Goal: Obtain resource: Obtain resource

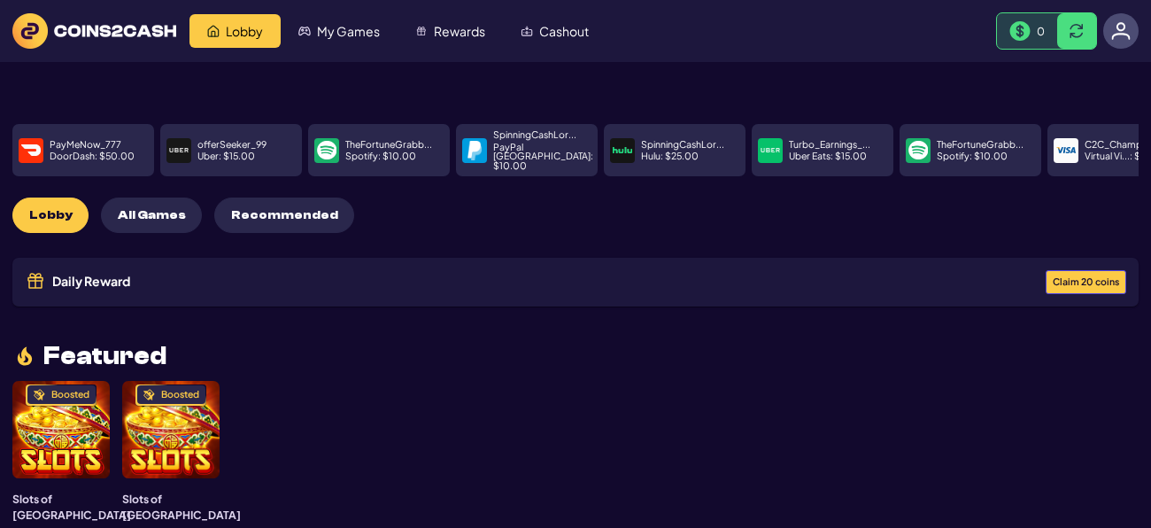
click at [1096, 273] on button "Claim 20 coins" at bounding box center [1086, 282] width 81 height 24
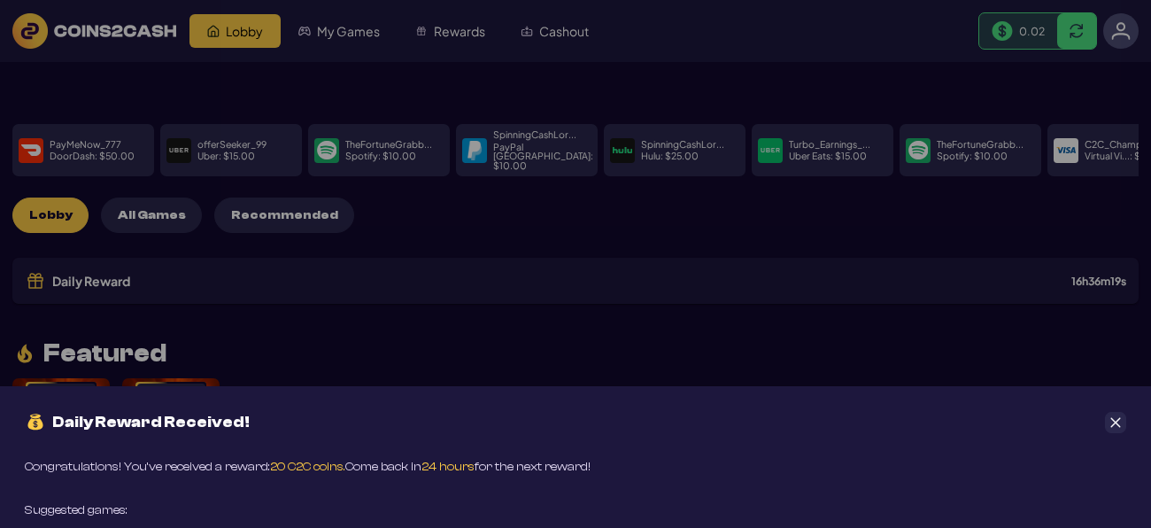
click at [1116, 421] on icon "Close" at bounding box center [1116, 422] width 10 height 10
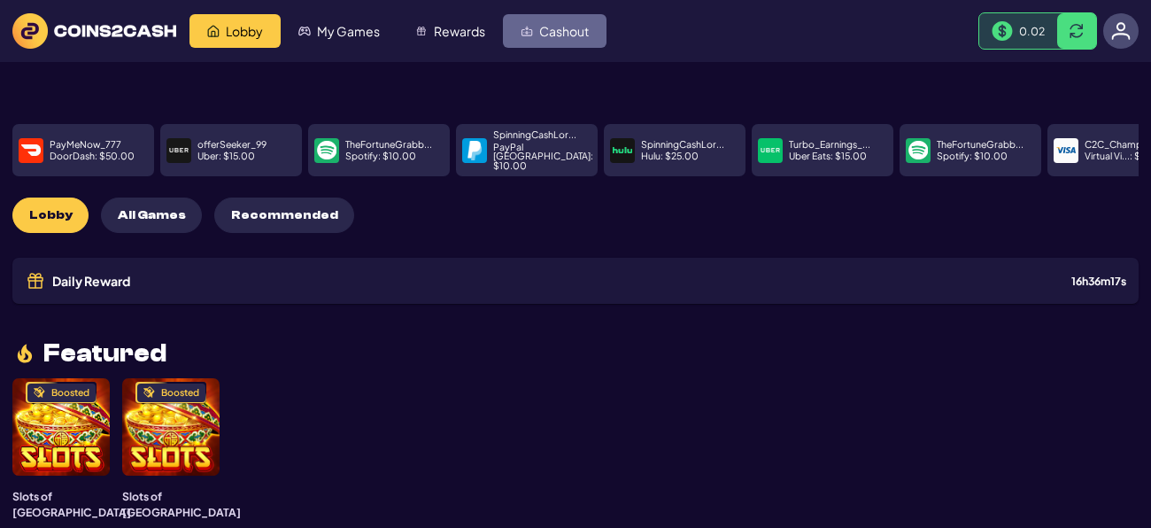
click at [572, 43] on link "Cashout" at bounding box center [555, 31] width 104 height 34
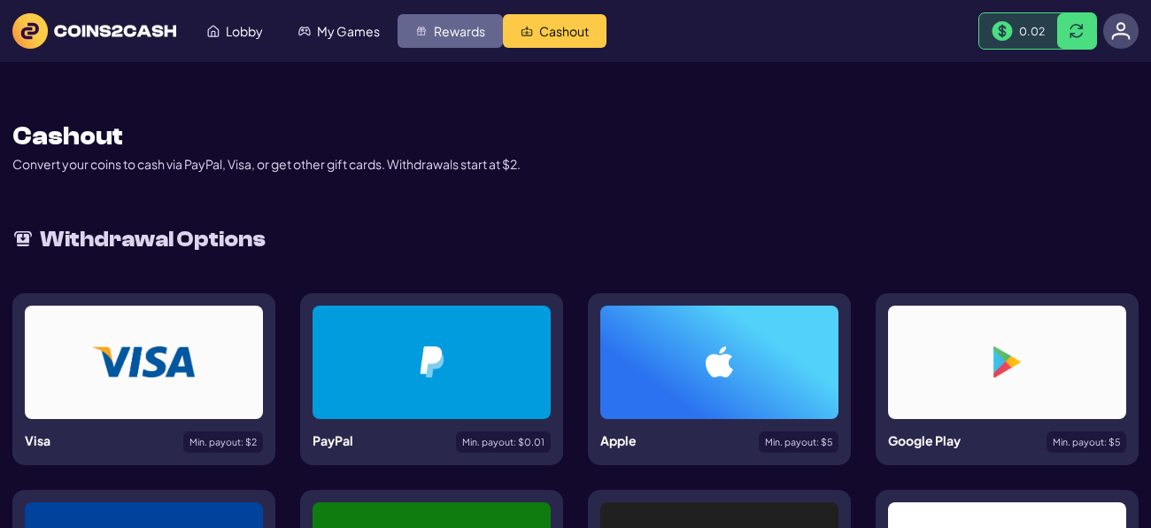
click at [468, 31] on span "Rewards" at bounding box center [459, 31] width 51 height 12
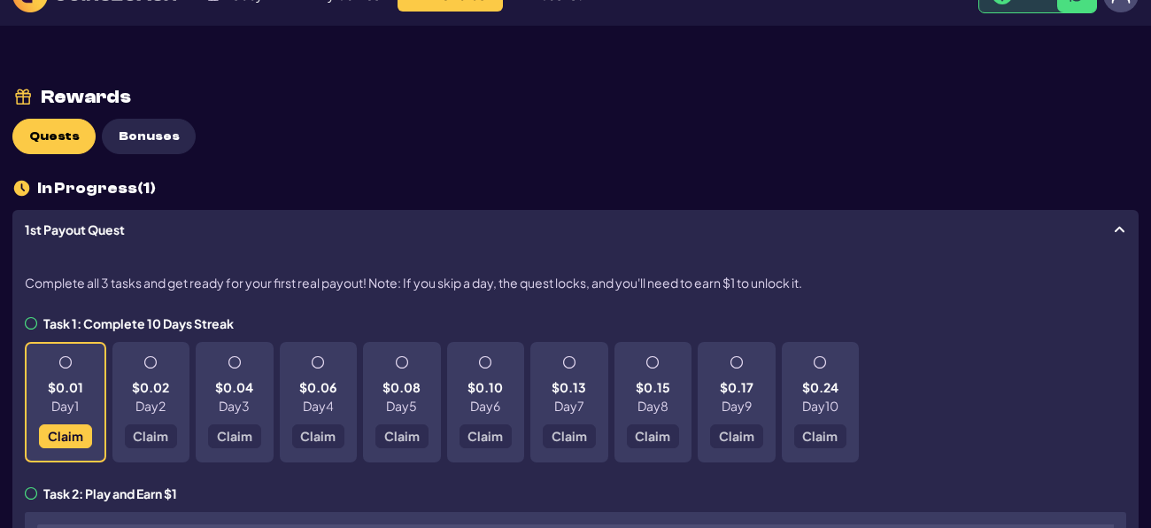
scroll to position [39, 0]
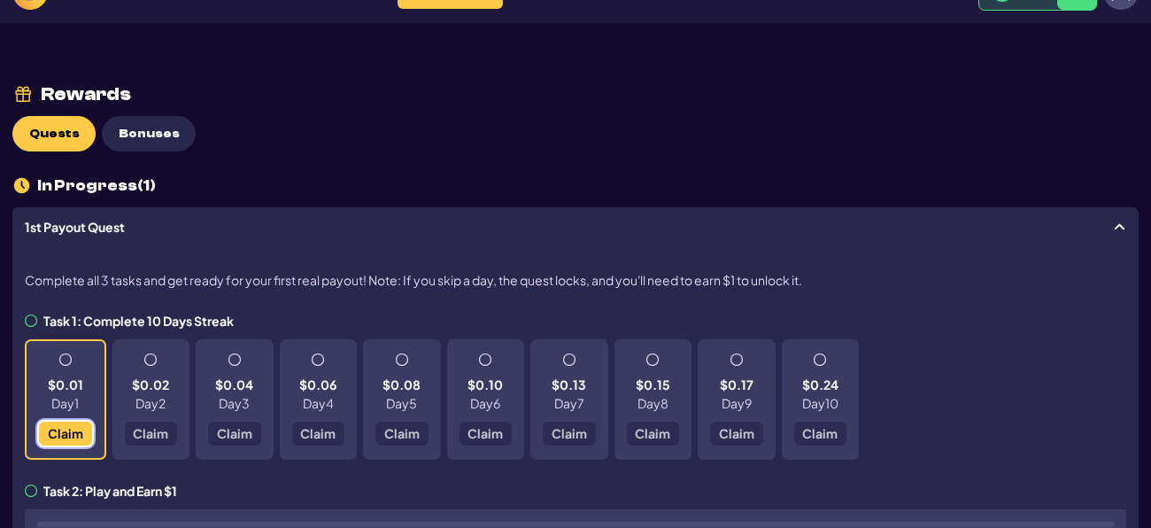
click at [80, 429] on span "Claim" at bounding box center [65, 433] width 35 height 12
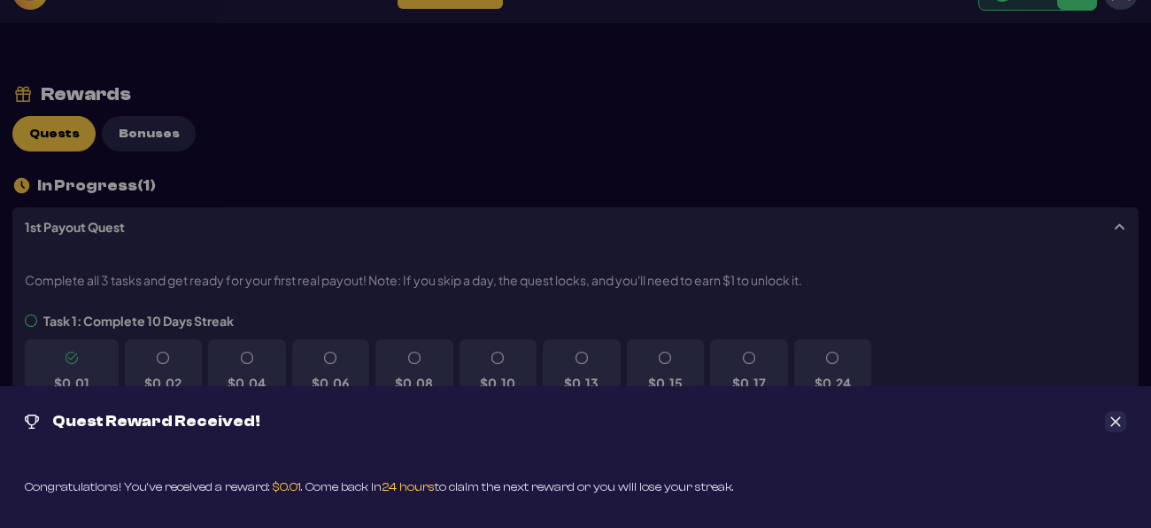
click at [1118, 421] on icon "Close" at bounding box center [1115, 421] width 12 height 12
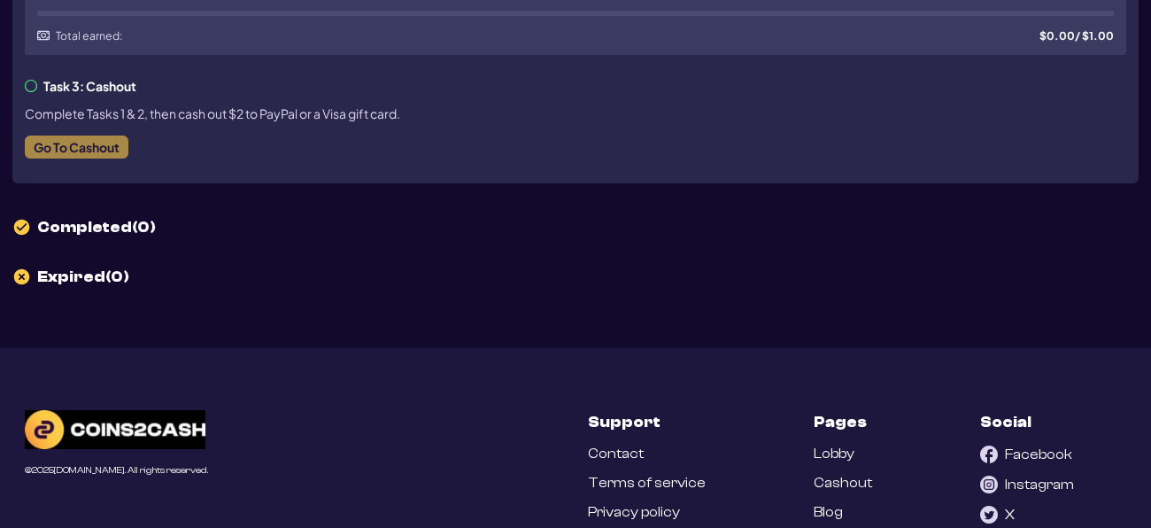
scroll to position [0, 0]
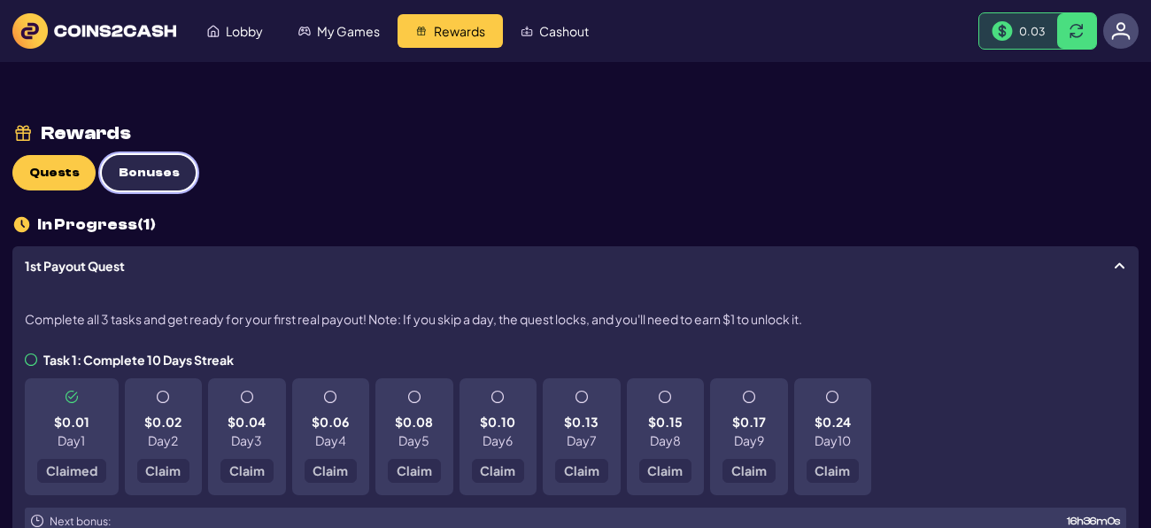
click at [125, 182] on button "Bonuses" at bounding box center [149, 172] width 94 height 35
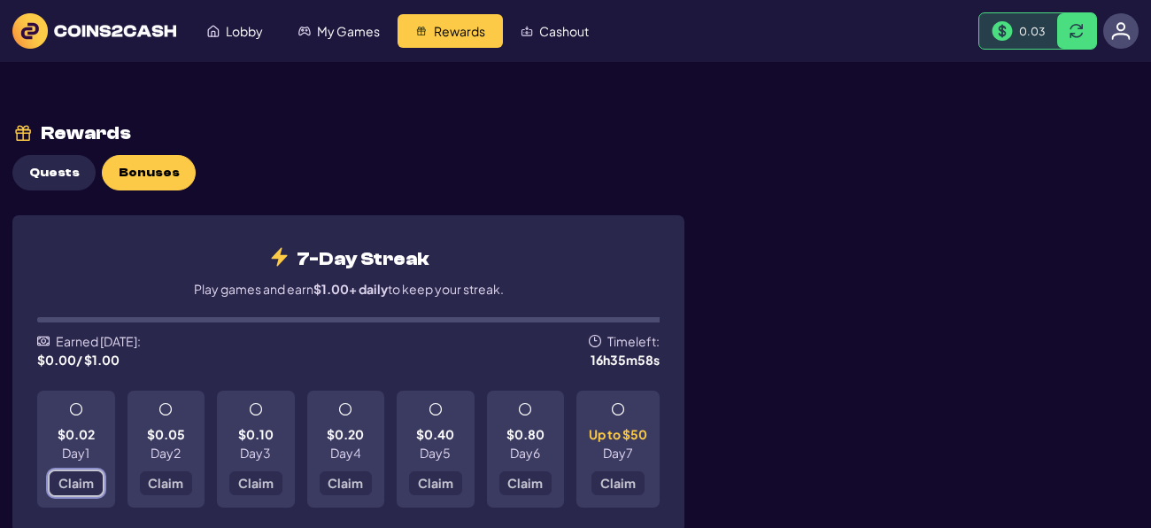
click at [76, 483] on span "Claim" at bounding box center [75, 482] width 35 height 12
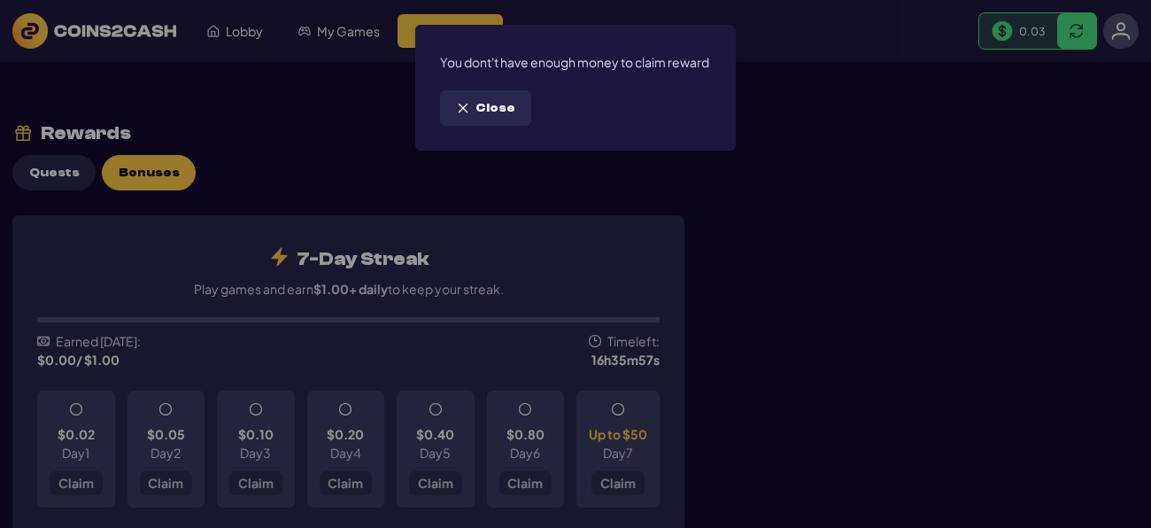
click at [462, 114] on button "Close" at bounding box center [485, 107] width 91 height 35
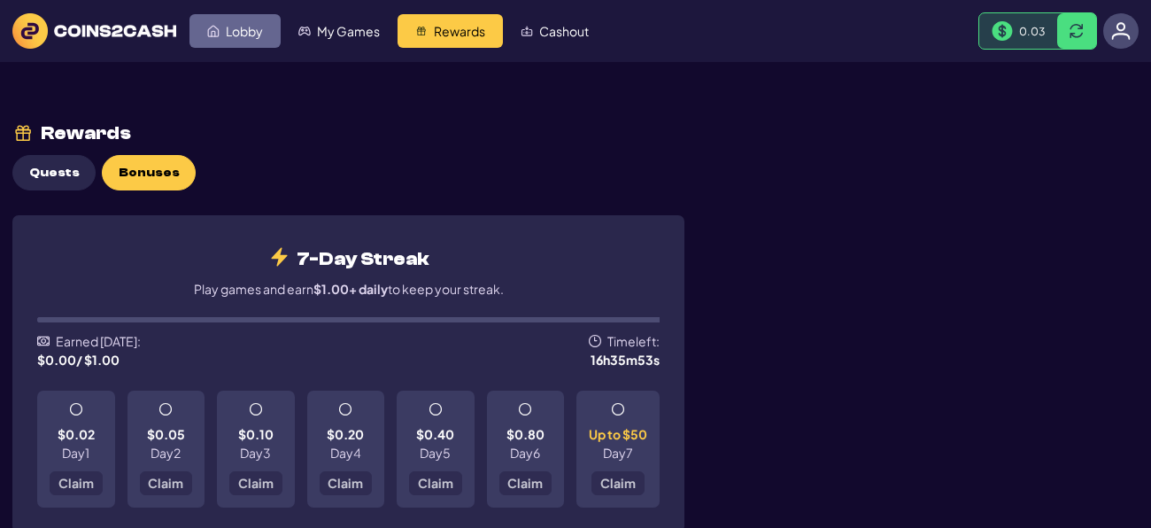
click at [243, 46] on link "Lobby" at bounding box center [234, 31] width 91 height 34
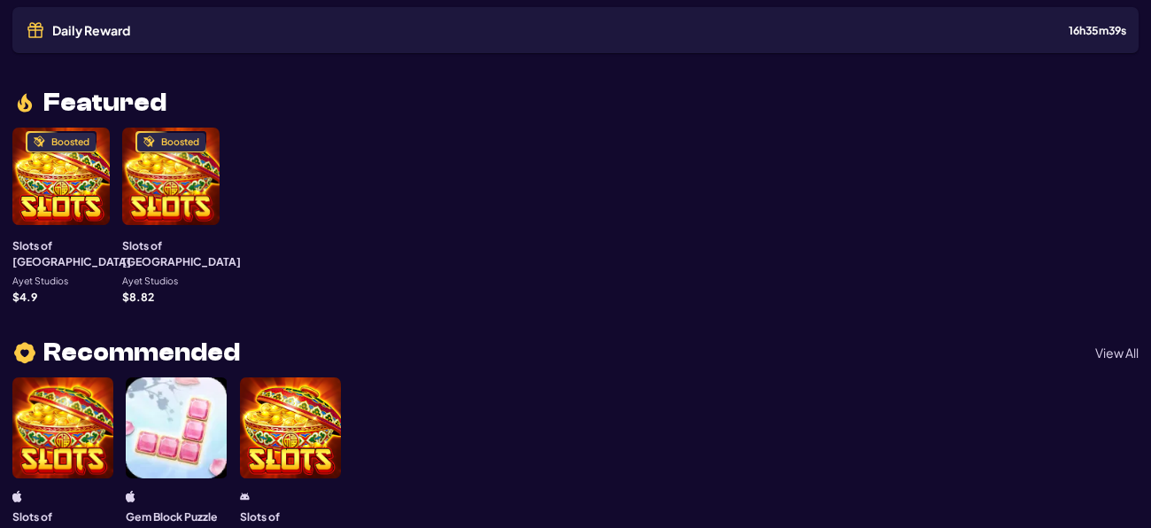
scroll to position [249, 0]
